Goal: Transaction & Acquisition: Book appointment/travel/reservation

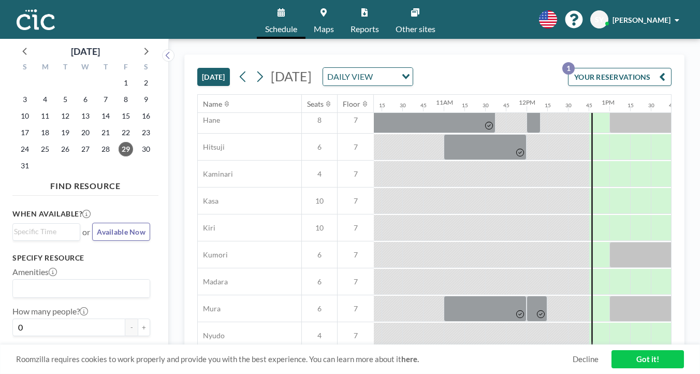
scroll to position [0, 841]
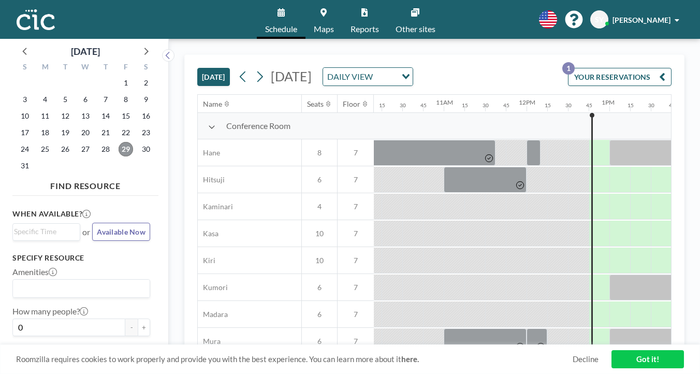
click at [119, 142] on span "29" at bounding box center [126, 149] width 14 height 14
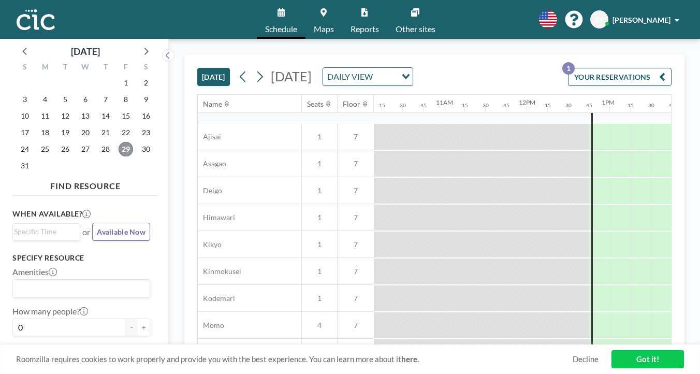
scroll to position [349, 841]
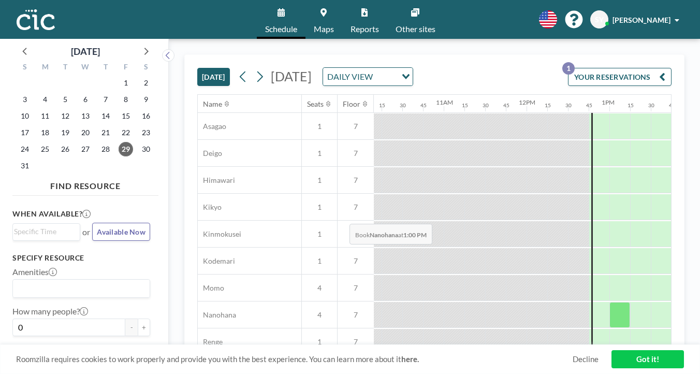
click at [609, 302] on div at bounding box center [619, 315] width 21 height 26
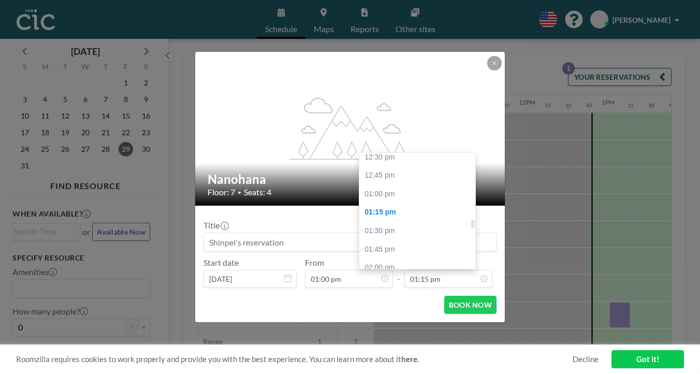
scroll to position [946, 0]
click at [380, 312] on div "03:00 pm" at bounding box center [420, 321] width 122 height 19
type input "03:00 pm"
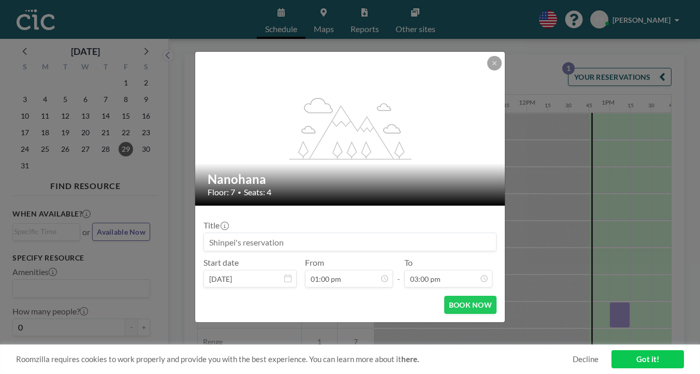
scroll to position [991, 0]
click at [452, 296] on button "BOOK NOW" at bounding box center [470, 305] width 52 height 18
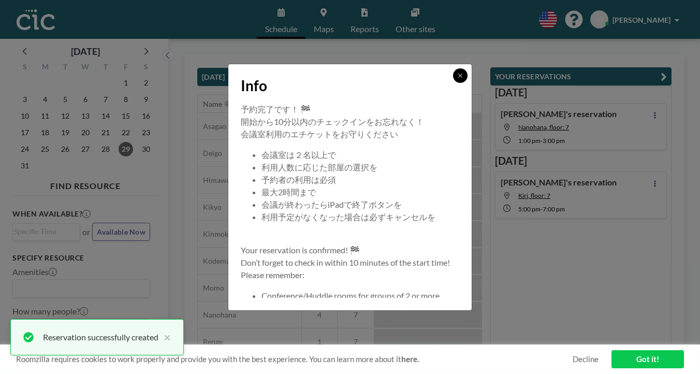
click at [457, 79] on icon at bounding box center [460, 75] width 6 height 6
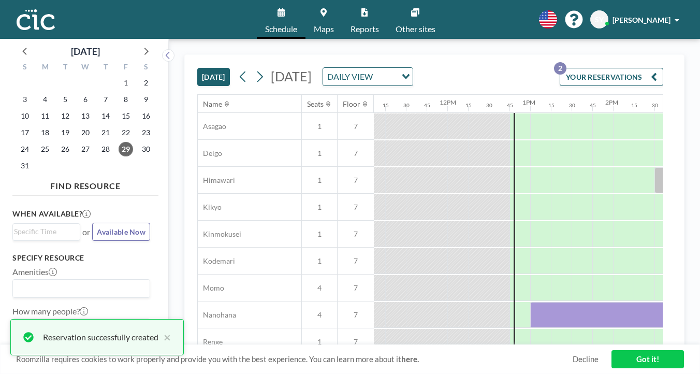
scroll to position [349, 933]
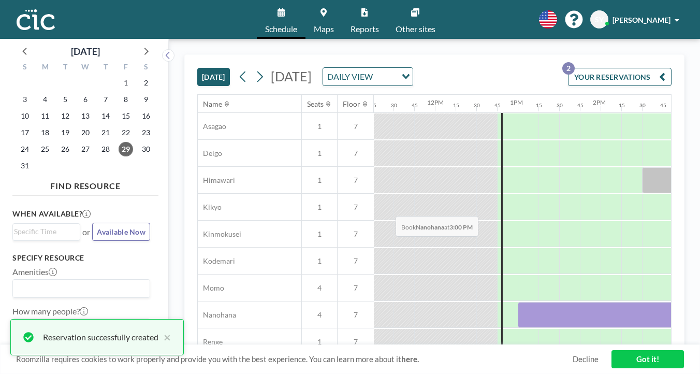
click at [683, 302] on div at bounding box center [693, 315] width 21 height 26
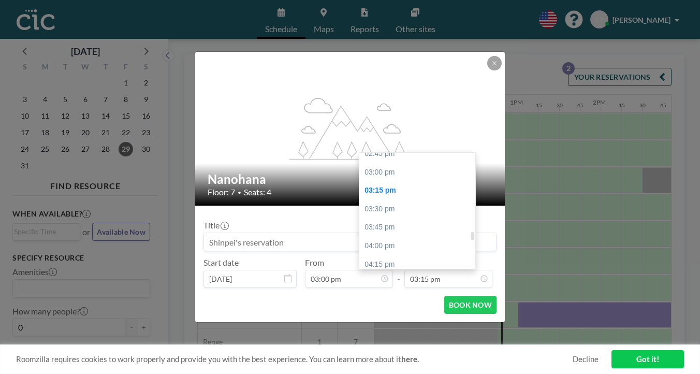
scroll to position [1097, 0]
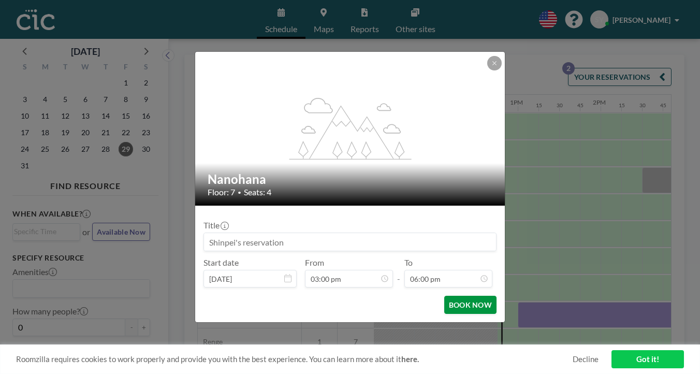
scroll to position [1189, 0]
click at [446, 296] on button "BOOK NOW" at bounding box center [470, 305] width 52 height 18
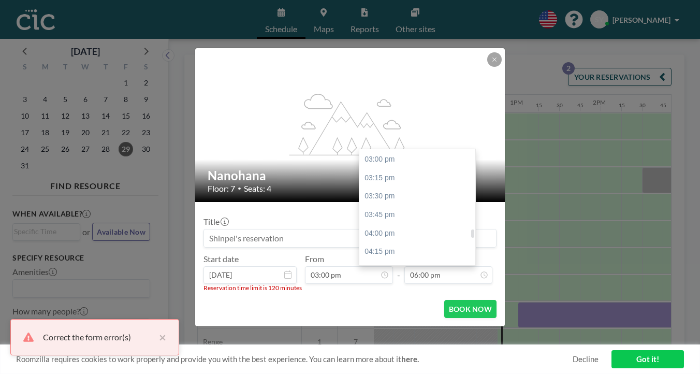
scroll to position [1103, 0]
click at [376, 298] on div "05:00 pm" at bounding box center [420, 307] width 122 height 19
type input "05:00 pm"
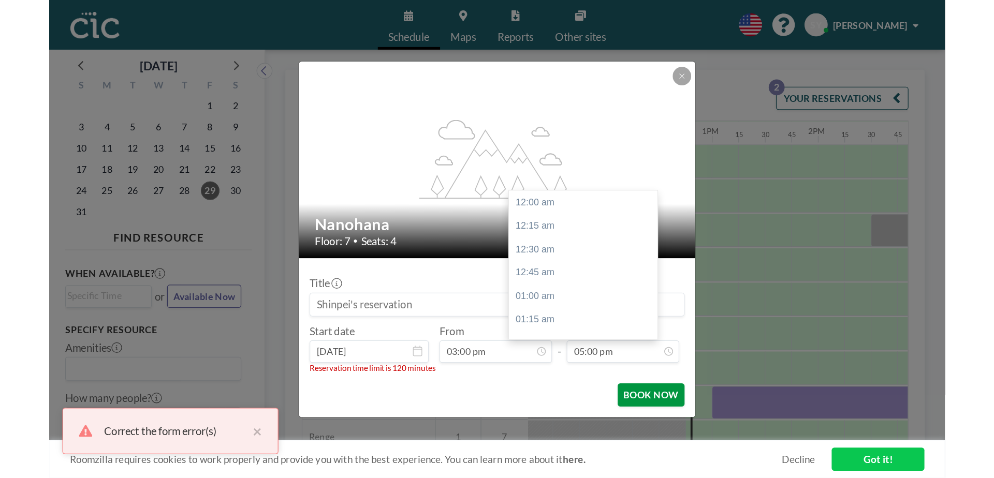
scroll to position [1124, 0]
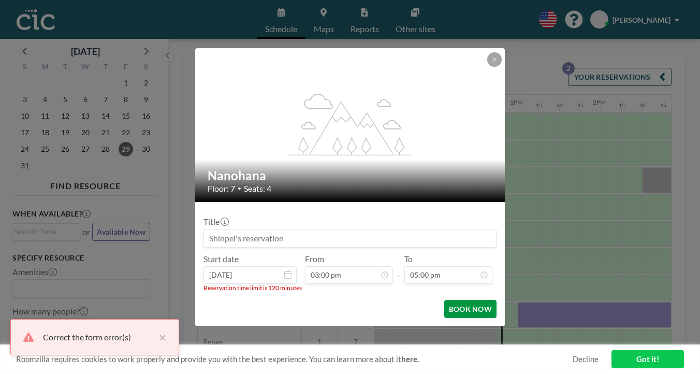
click at [444, 300] on button "BOOK NOW" at bounding box center [470, 309] width 52 height 18
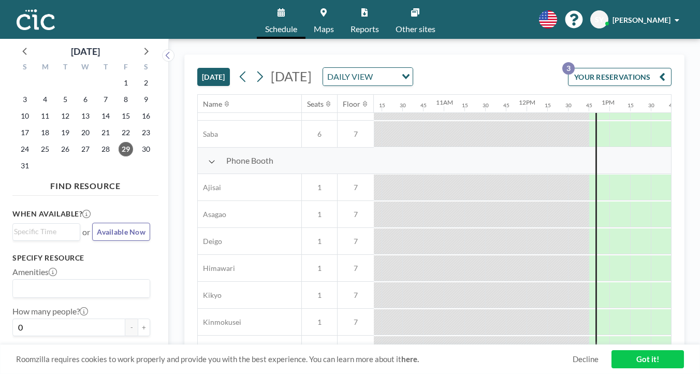
scroll to position [263, 841]
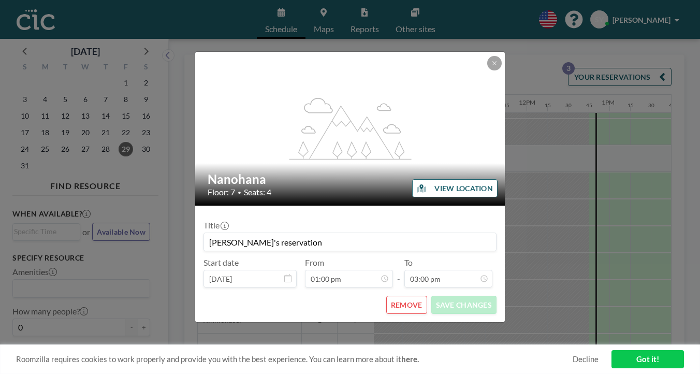
click at [398, 296] on button "REMOVE" at bounding box center [406, 305] width 41 height 18
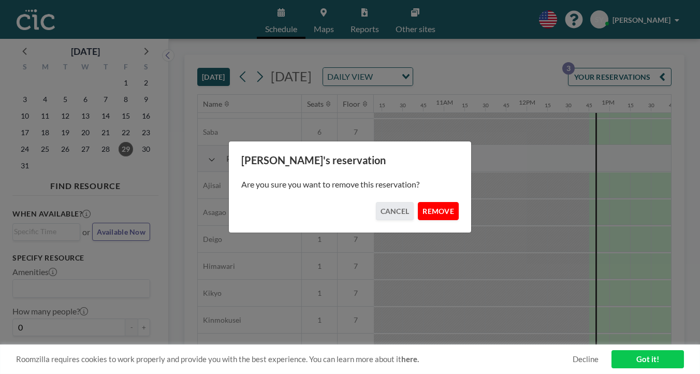
click at [424, 204] on button "REMOVE" at bounding box center [438, 211] width 41 height 18
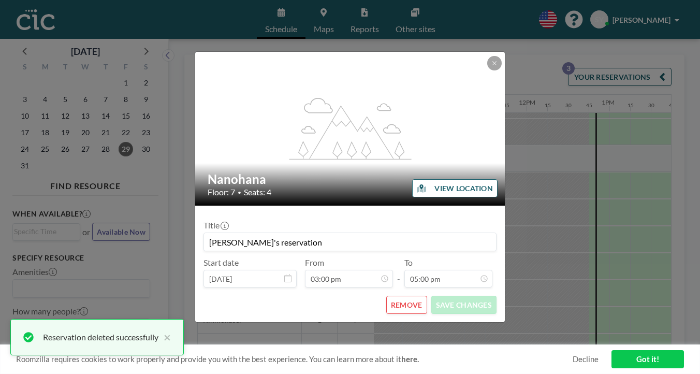
click at [386, 296] on button "REMOVE" at bounding box center [406, 305] width 41 height 18
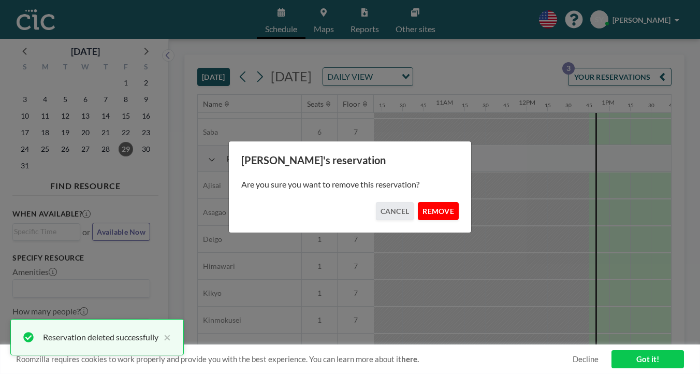
click at [418, 202] on button "REMOVE" at bounding box center [438, 211] width 41 height 18
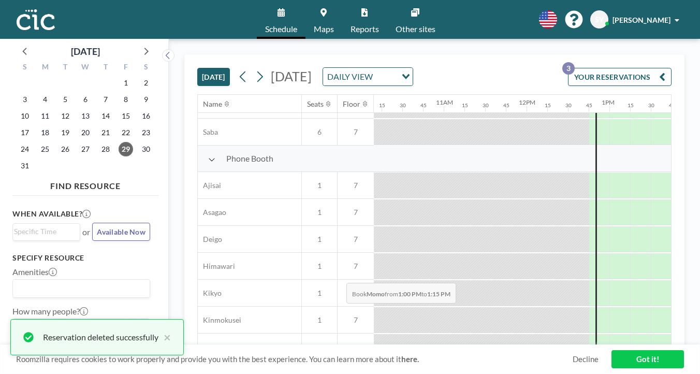
click at [609, 361] on div at bounding box center [619, 374] width 21 height 26
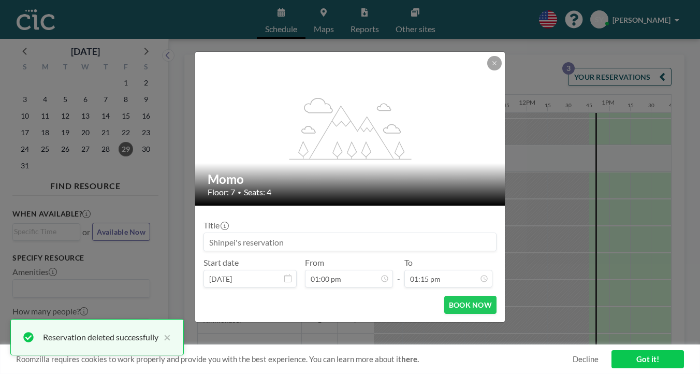
scroll to position [876, 0]
click at [491, 66] on icon at bounding box center [494, 63] width 6 height 6
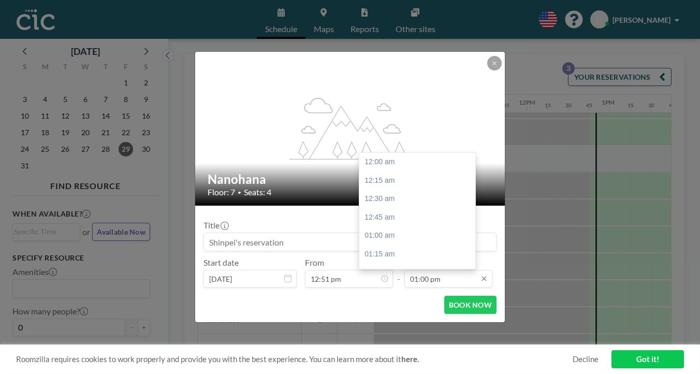
scroll to position [859, 0]
click at [422, 270] on input "01:00 pm" at bounding box center [448, 279] width 88 height 18
click at [374, 314] on div "02:00 pm" at bounding box center [420, 323] width 122 height 19
type input "02:00 pm"
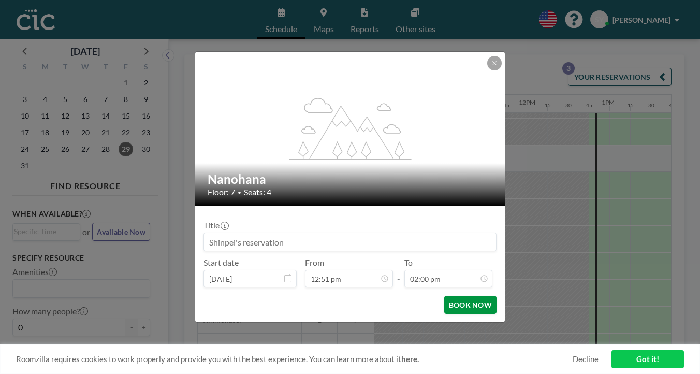
scroll to position [925, 0]
click at [451, 296] on button "BOOK NOW" at bounding box center [470, 305] width 52 height 18
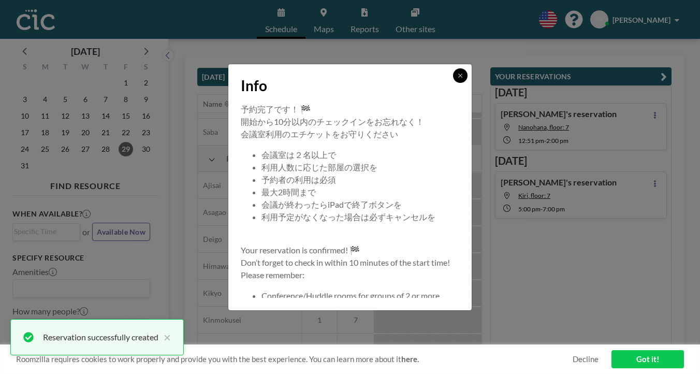
click at [453, 83] on button at bounding box center [460, 75] width 14 height 14
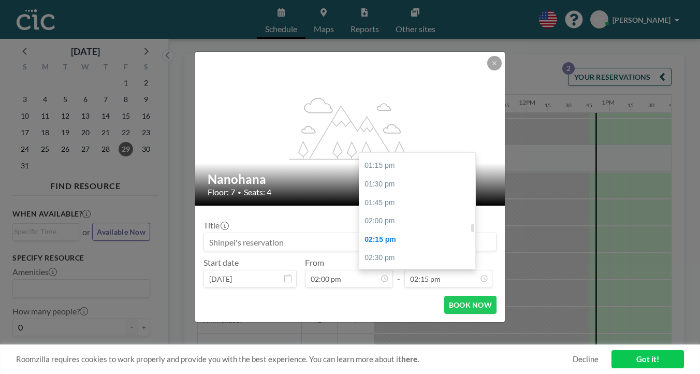
scroll to position [985, 0]
click at [374, 346] on div "04:00 pm" at bounding box center [420, 355] width 122 height 19
type input "04:00 pm"
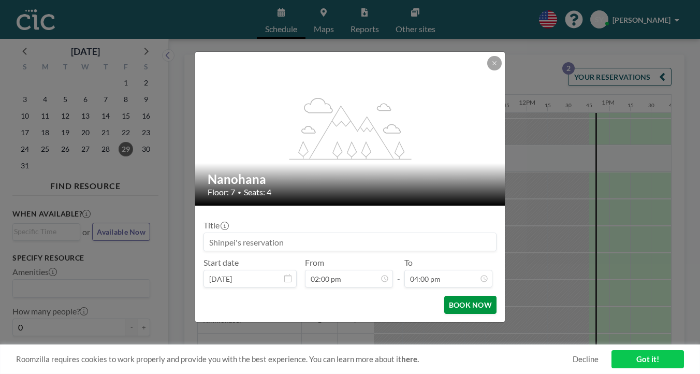
scroll to position [1057, 0]
click at [445, 296] on button "BOOK NOW" at bounding box center [470, 305] width 52 height 18
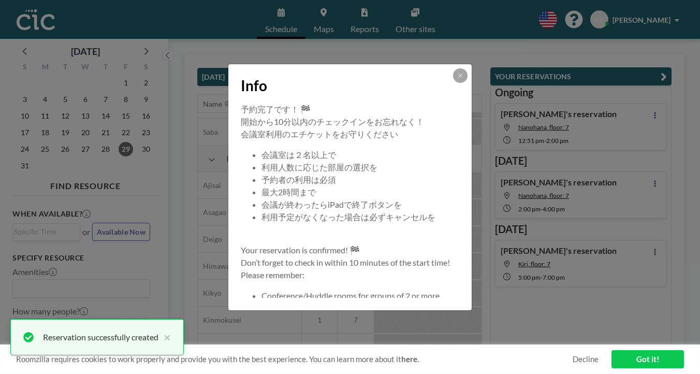
click at [438, 102] on div "Info" at bounding box center [349, 83] width 243 height 39
click at [457, 79] on icon at bounding box center [460, 75] width 6 height 6
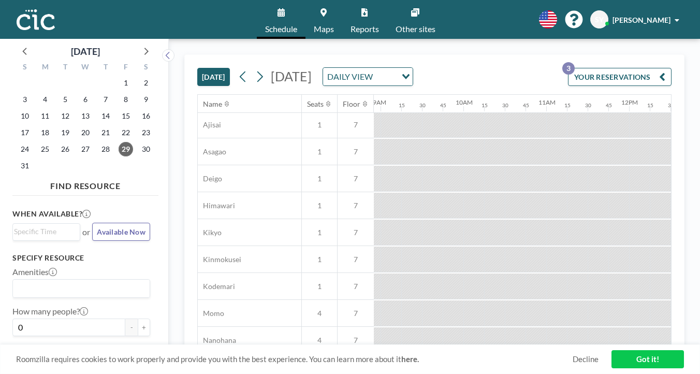
scroll to position [323, 827]
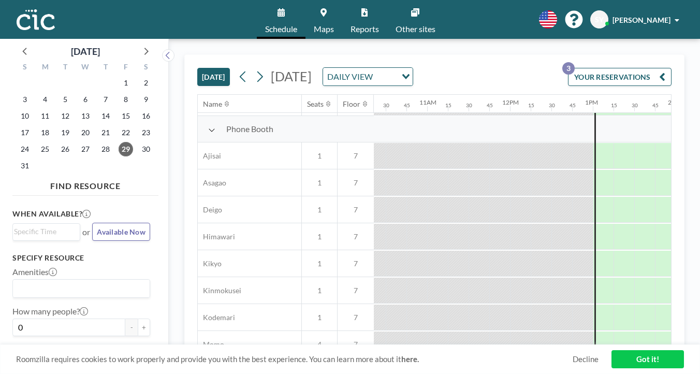
scroll to position [312, 858]
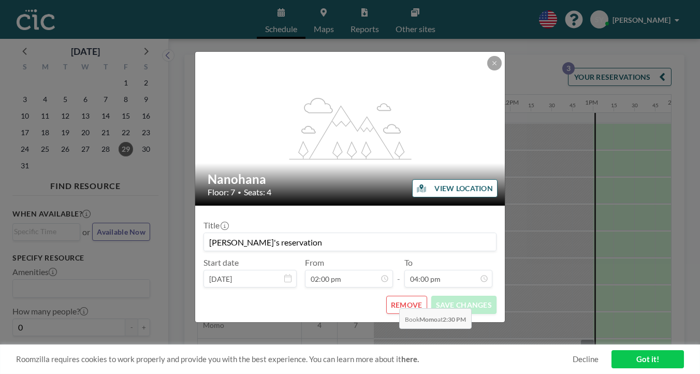
scroll to position [1057, 0]
click at [395, 296] on button "REMOVE" at bounding box center [406, 305] width 41 height 18
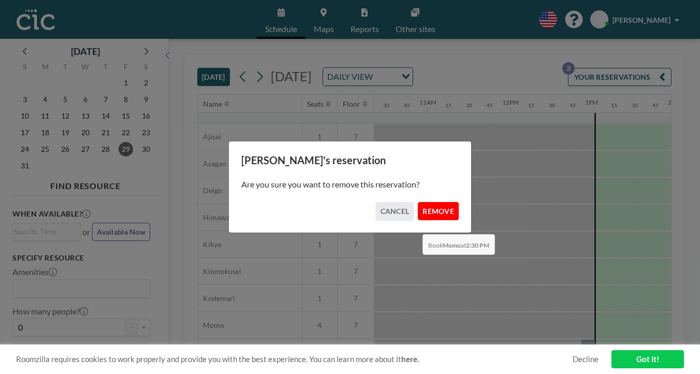
click at [419, 210] on button "REMOVE" at bounding box center [438, 211] width 41 height 18
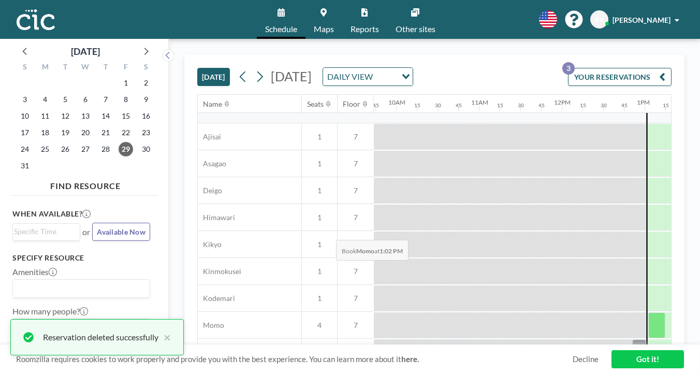
scroll to position [312, 805]
click at [649, 312] on div at bounding box center [657, 325] width 17 height 26
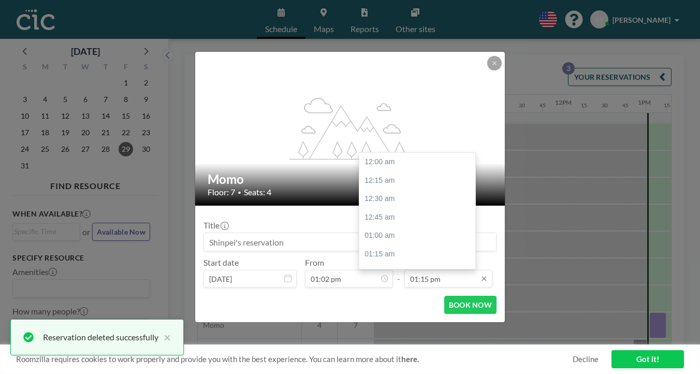
scroll to position [876, 0]
click at [438, 270] on input "01:15 pm" at bounding box center [448, 279] width 88 height 18
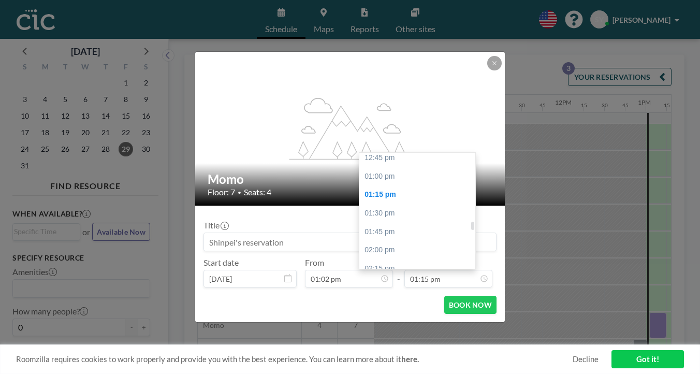
scroll to position [946, 0]
click at [388, 312] on div "03:00 pm" at bounding box center [420, 321] width 122 height 19
type input "03:00 pm"
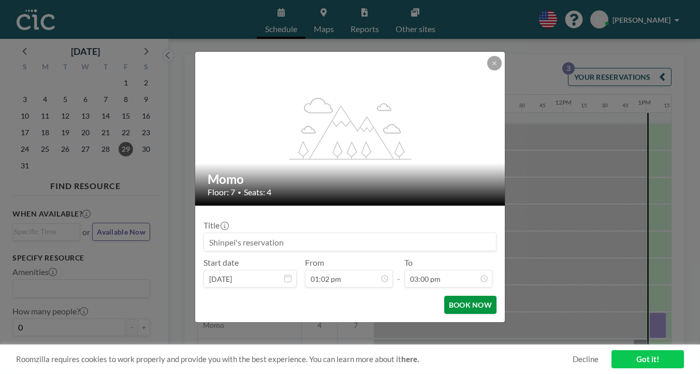
click at [445, 296] on button "BOOK NOW" at bounding box center [470, 305] width 52 height 18
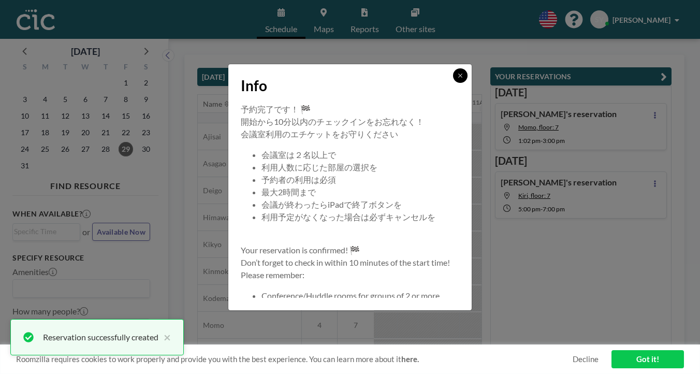
click at [453, 83] on button at bounding box center [460, 75] width 14 height 14
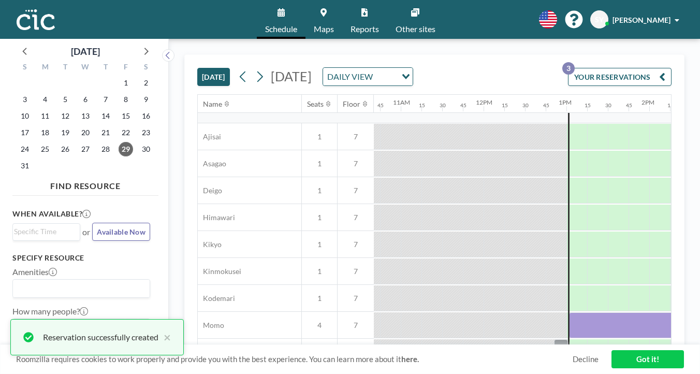
scroll to position [312, 887]
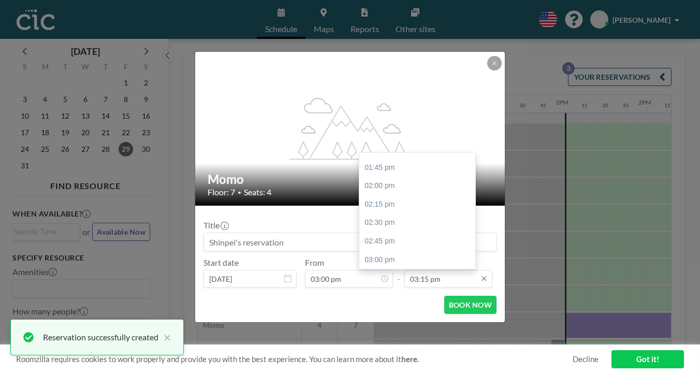
click at [428, 270] on input "03:15 pm" at bounding box center [448, 279] width 88 height 18
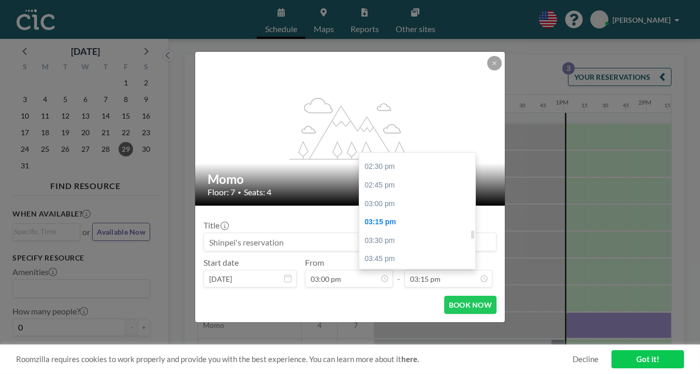
scroll to position [1065, 0]
click at [380, 340] on div "05:00 pm" at bounding box center [420, 349] width 122 height 19
type input "05:00 pm"
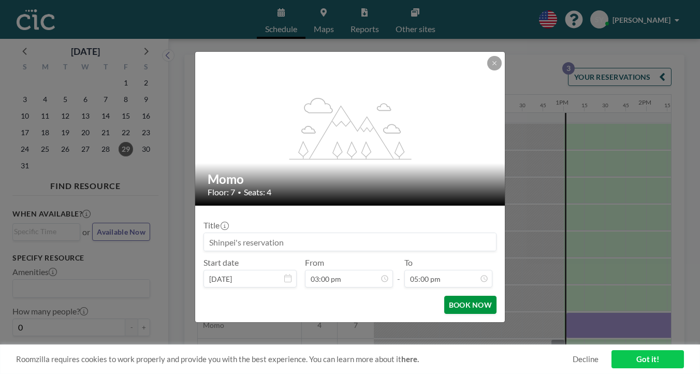
scroll to position [1124, 0]
click at [446, 296] on button "BOOK NOW" at bounding box center [470, 305] width 52 height 18
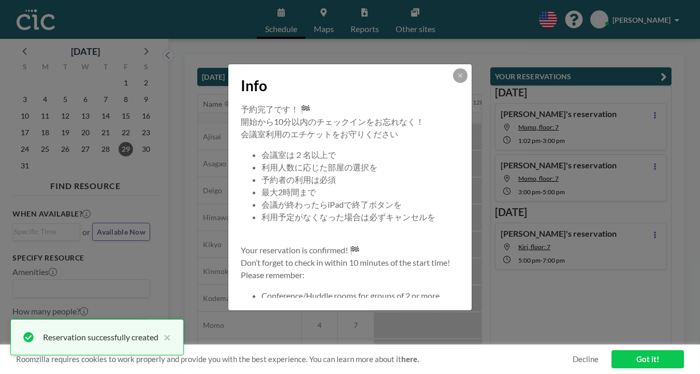
click at [453, 83] on button at bounding box center [460, 75] width 14 height 14
